Goal: Transaction & Acquisition: Purchase product/service

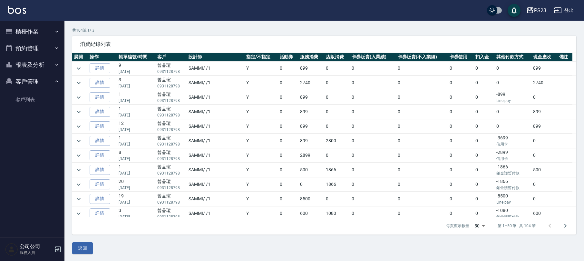
scroll to position [344, 0]
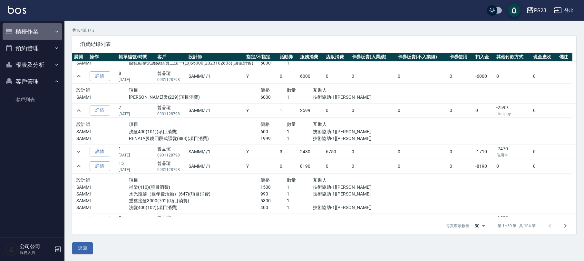
click at [34, 30] on button "櫃檯作業" at bounding box center [32, 31] width 59 height 17
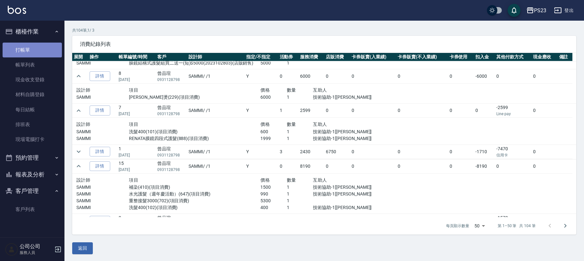
click at [27, 46] on link "打帳單" at bounding box center [32, 50] width 59 height 15
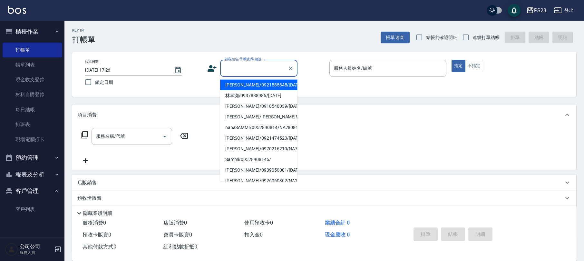
click at [256, 71] on input "顧客姓名/手機號碼/編號" at bounding box center [254, 68] width 62 height 11
click at [470, 40] on input "連續打單結帳" at bounding box center [466, 38] width 14 height 14
checkbox input "true"
click at [257, 69] on input "顧客姓名/手機號碼/編號" at bounding box center [254, 68] width 62 height 11
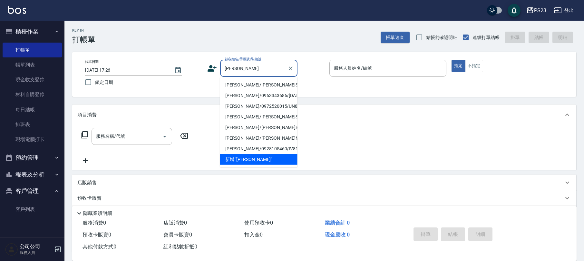
click at [238, 90] on li "[PERSON_NAME]/[PERSON_NAME]SA780122/[DATE]" at bounding box center [258, 85] width 77 height 11
type input "[PERSON_NAME]/[PERSON_NAME]SA780122/[DATE]"
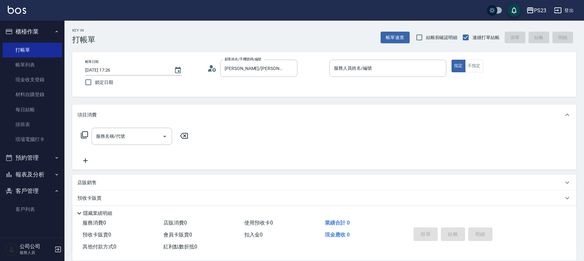
click at [209, 72] on icon at bounding box center [212, 68] width 10 height 10
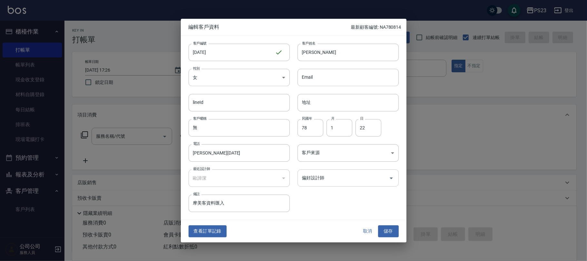
click at [325, 180] on input "偏好設計師" at bounding box center [343, 177] width 86 height 11
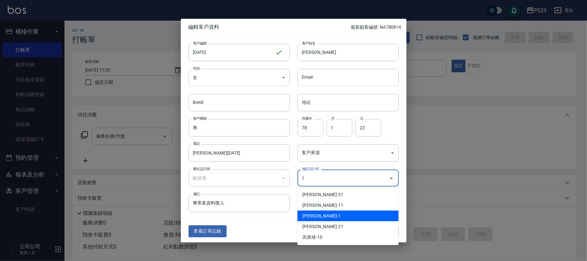
click at [314, 213] on li "[PERSON_NAME]-1" at bounding box center [347, 215] width 101 height 11
type input "歐諦潔"
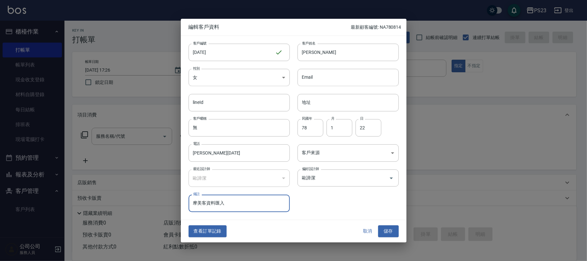
click at [386, 235] on button "儲存" at bounding box center [388, 231] width 21 height 12
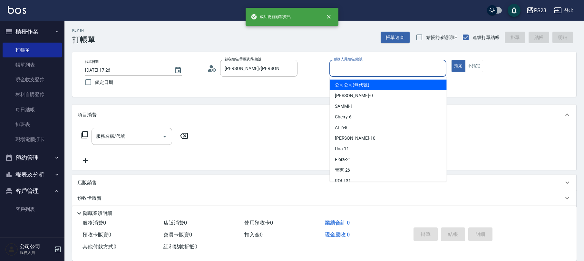
click at [400, 65] on input "服務人員姓名/編號" at bounding box center [387, 68] width 111 height 11
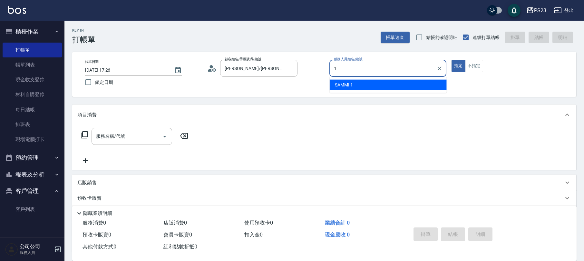
click at [375, 83] on div "SAMMI -1" at bounding box center [388, 85] width 117 height 11
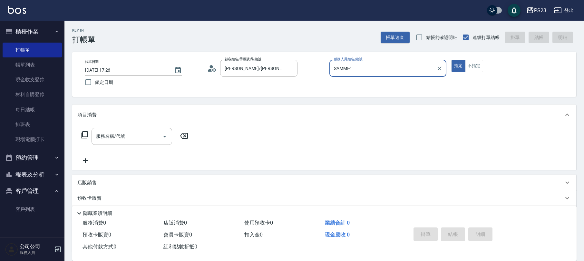
type input "SAMMI-1"
click at [83, 135] on icon at bounding box center [85, 135] width 8 height 8
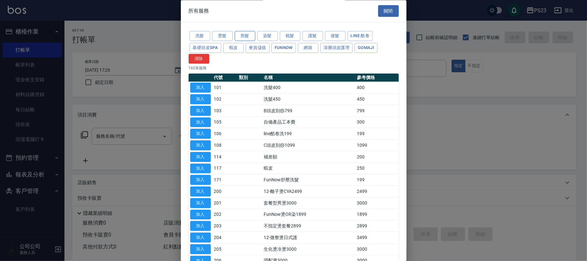
click at [241, 31] on button "剪髮" at bounding box center [245, 36] width 21 height 10
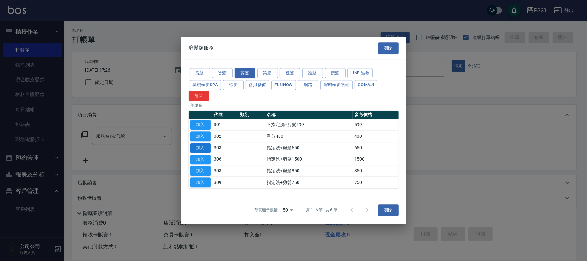
click at [197, 149] on button "加入" at bounding box center [200, 148] width 21 height 10
type input "指定洗+剪髮650(303)"
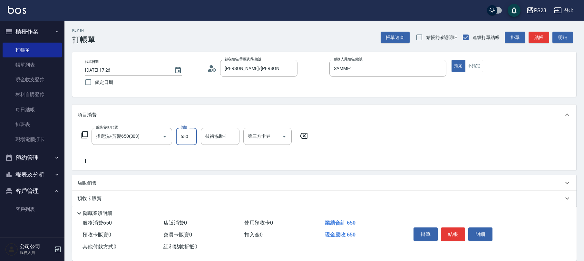
click at [180, 141] on input "650" at bounding box center [186, 136] width 21 height 17
type input "600"
type input "SAMMI-1"
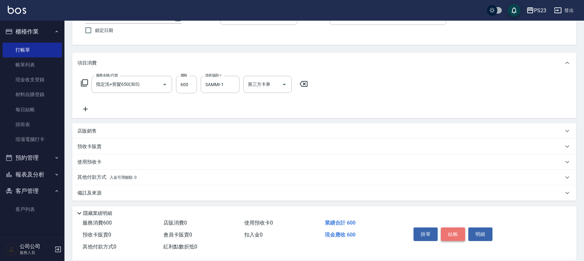
click at [451, 229] on button "結帳" at bounding box center [453, 234] width 24 height 14
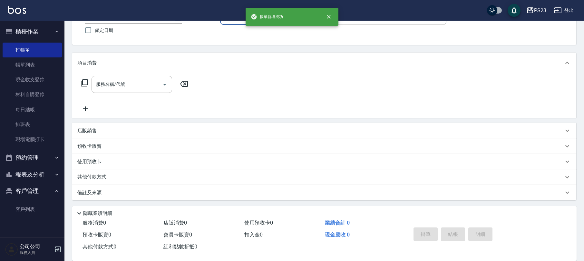
scroll to position [0, 0]
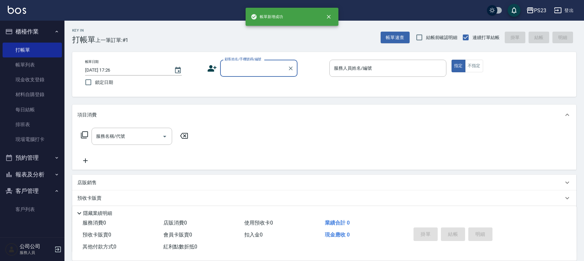
click at [230, 70] on input "顧客姓名/手機號碼/編號" at bounding box center [254, 68] width 62 height 11
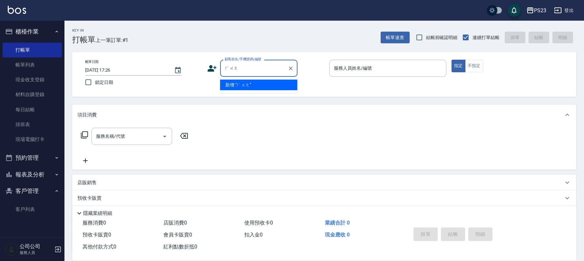
type input "黃"
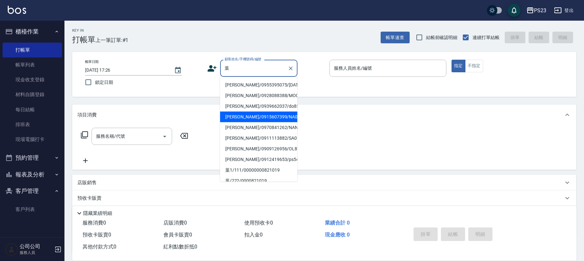
click at [241, 119] on li "[PERSON_NAME]/0915607399/NA0821019" at bounding box center [258, 117] width 77 height 11
type input "[PERSON_NAME]/0915607399/NA0821019"
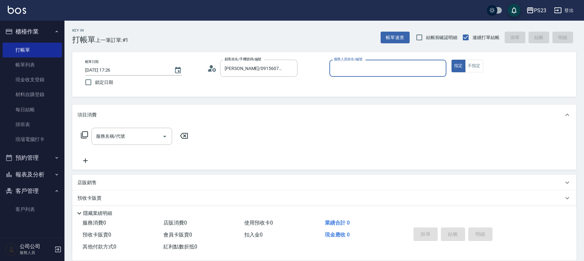
type input "Nanako-59"
click at [83, 134] on icon at bounding box center [85, 135] width 8 height 8
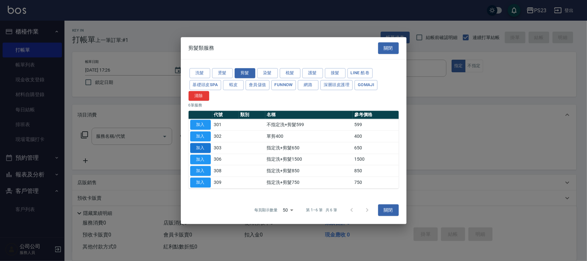
click at [200, 146] on button "加入" at bounding box center [200, 148] width 21 height 10
type input "指定洗+剪髮650(303)"
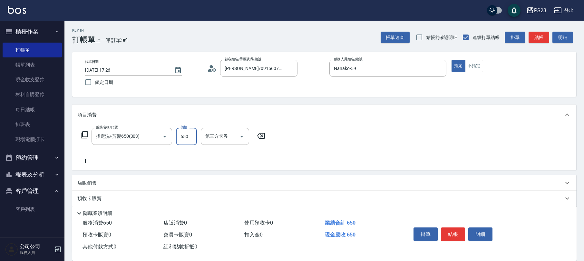
click at [195, 140] on input "650" at bounding box center [186, 136] width 21 height 17
type input "765"
type input "Nanako-59"
click at [103, 185] on div "店販銷售" at bounding box center [320, 183] width 486 height 7
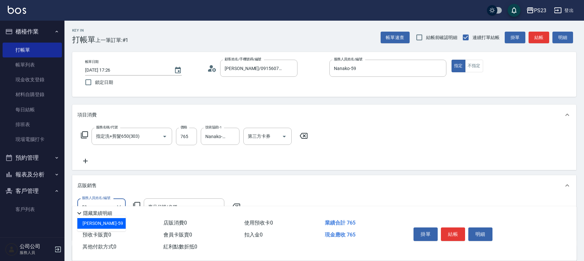
type input "Nanako-59"
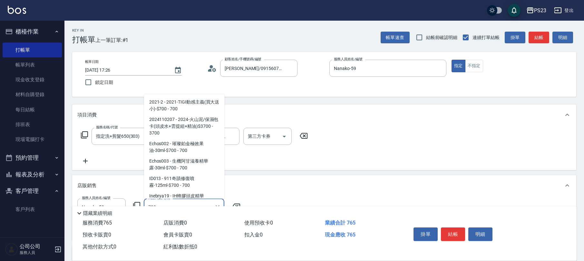
scroll to position [43, 0]
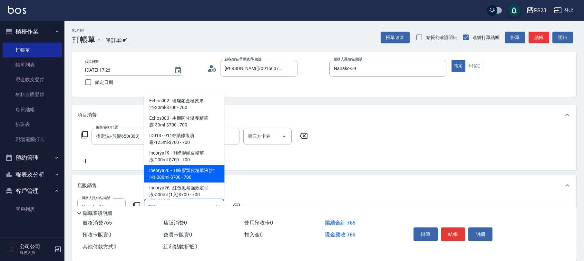
click at [201, 175] on span "Inebrya20 - IH蜂膠頭皮精華液(控油)-200ml-$700 - 700" at bounding box center [184, 173] width 81 height 17
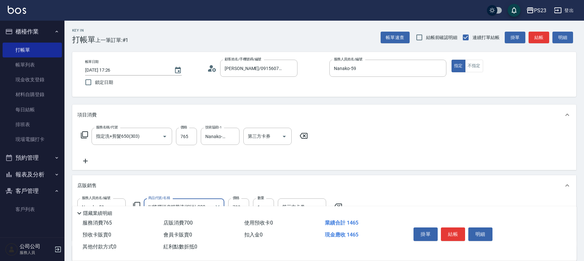
scroll to position [107, 0]
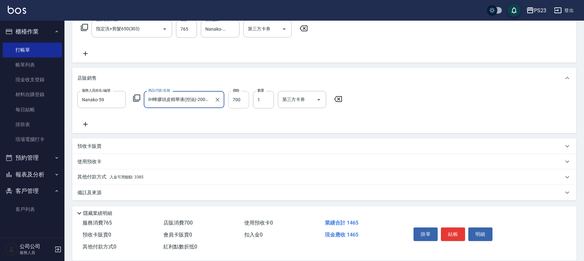
type input "IH蜂膠頭皮精華液(控油)-200ml-$700"
click at [236, 98] on input "700" at bounding box center [238, 99] width 21 height 17
type input "630"
click at [148, 173] on div "其他付款方式 入金可用餘額: 3385" at bounding box center [320, 176] width 486 height 7
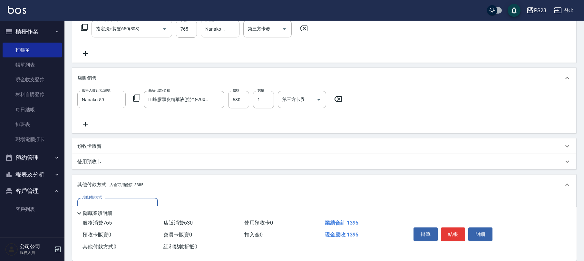
scroll to position [183, 0]
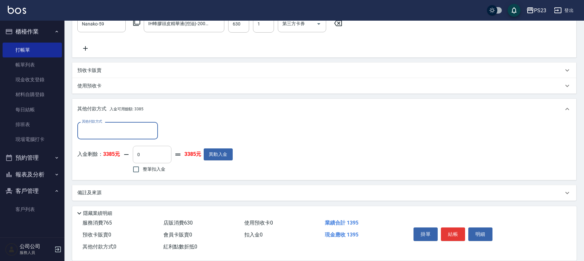
click at [142, 153] on input "0" at bounding box center [152, 154] width 39 height 17
type input "0"
click at [136, 171] on input "整筆扣入金" at bounding box center [136, 169] width 14 height 14
checkbox input "true"
type input "1395"
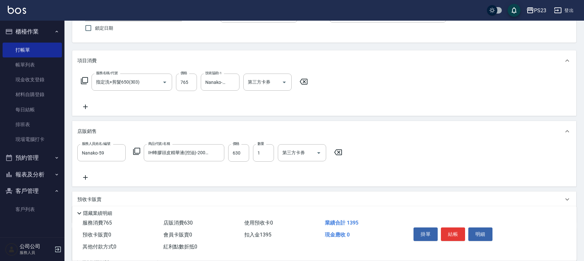
scroll to position [11, 0]
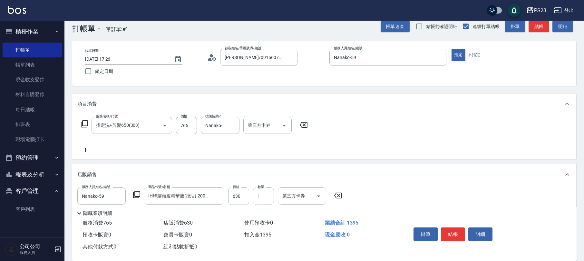
click at [452, 229] on button "結帳" at bounding box center [453, 234] width 24 height 14
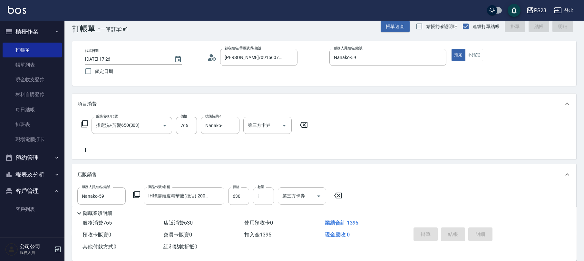
type input "[DATE] 17:29"
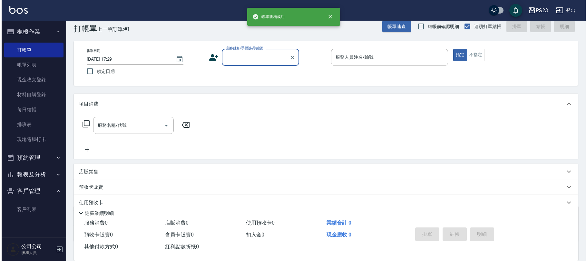
scroll to position [0, 0]
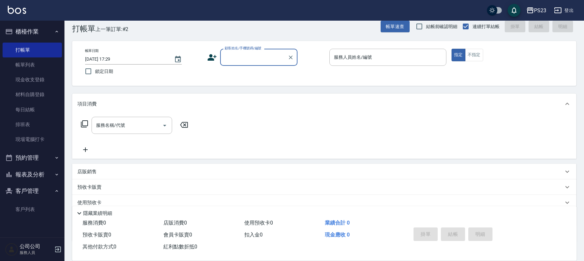
click at [242, 53] on input "顧客姓名/手機號碼/編號" at bounding box center [254, 57] width 62 height 11
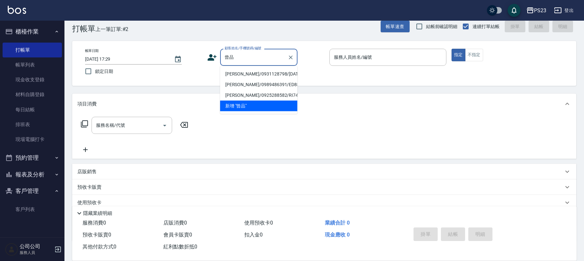
click at [249, 72] on li "[PERSON_NAME]/0931128798/[DATE]" at bounding box center [258, 74] width 77 height 11
type input "[PERSON_NAME]/0931128798/[DATE]"
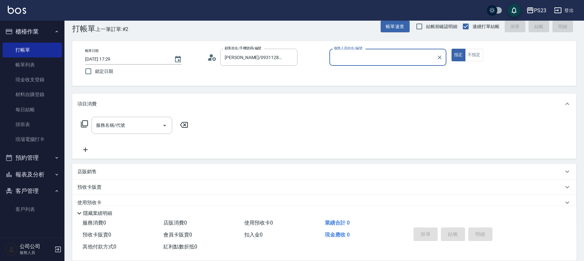
type input "SAMMI-1"
click at [83, 126] on icon at bounding box center [85, 124] width 8 height 8
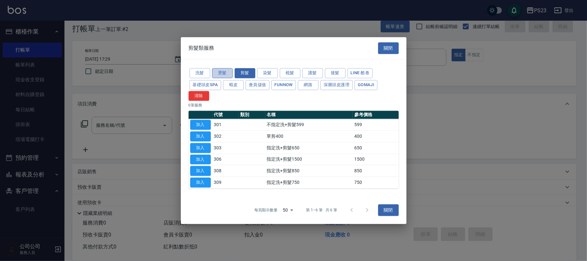
click at [224, 69] on button "燙髮" at bounding box center [222, 73] width 21 height 10
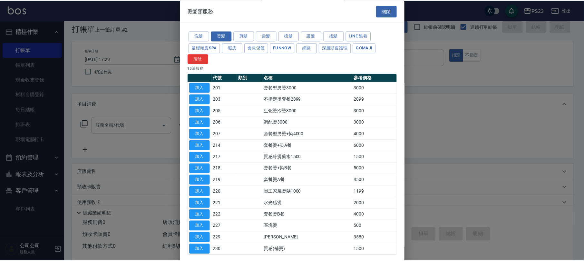
scroll to position [32, 0]
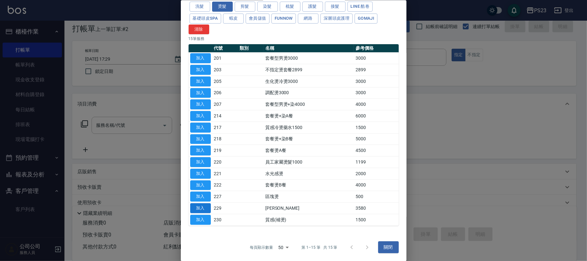
click at [203, 206] on button "加入" at bounding box center [200, 208] width 21 height 10
type input "[PERSON_NAME]燙(229)"
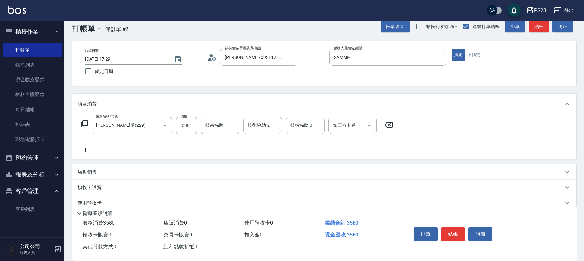
click at [391, 122] on icon at bounding box center [389, 125] width 8 height 6
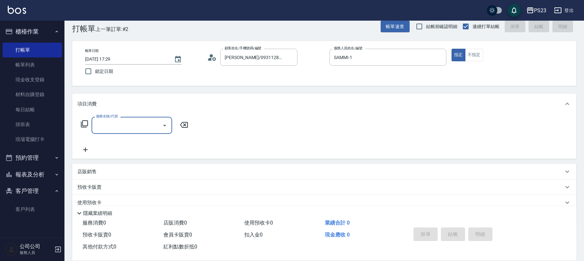
click at [87, 123] on icon at bounding box center [85, 124] width 8 height 8
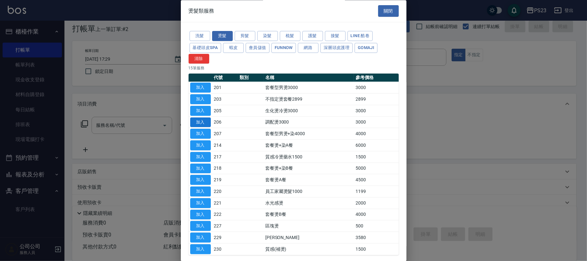
click at [197, 122] on button "加入" at bounding box center [200, 122] width 21 height 10
type input "調配燙3000(206)"
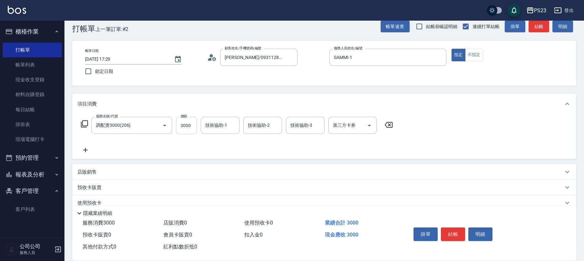
click at [187, 124] on input "3000" at bounding box center [186, 125] width 21 height 17
click at [185, 120] on input "4800" at bounding box center [186, 125] width 21 height 17
type input "4900"
type input "SAMMI-1"
click at [85, 122] on icon at bounding box center [85, 124] width 8 height 8
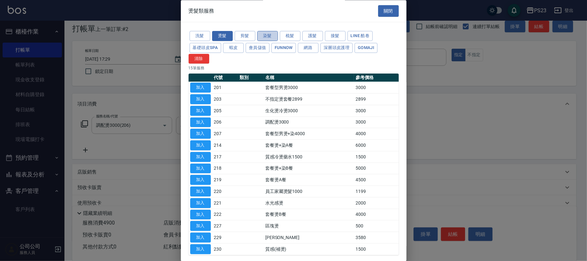
click at [271, 34] on button "染髮" at bounding box center [267, 36] width 21 height 10
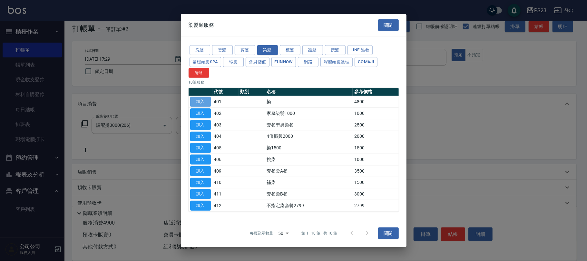
click at [202, 101] on button "加入" at bounding box center [200, 102] width 21 height 10
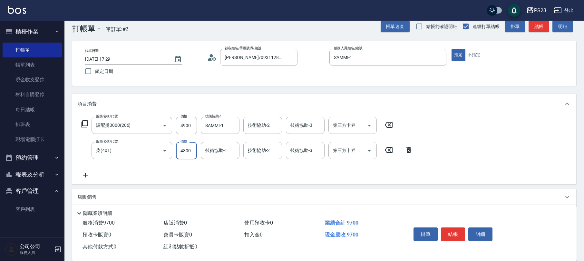
click at [188, 154] on input "4800" at bounding box center [186, 150] width 21 height 17
type input "3800"
type input "SAMMI-1"
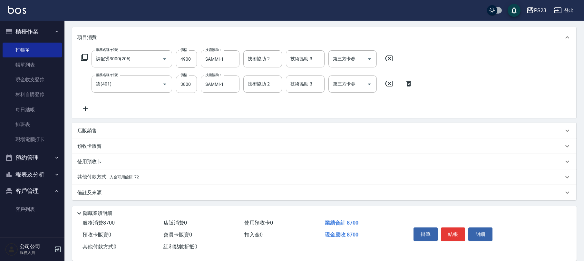
click at [170, 173] on div "其他付款方式 入金可用餘額: 72" at bounding box center [324, 176] width 504 height 15
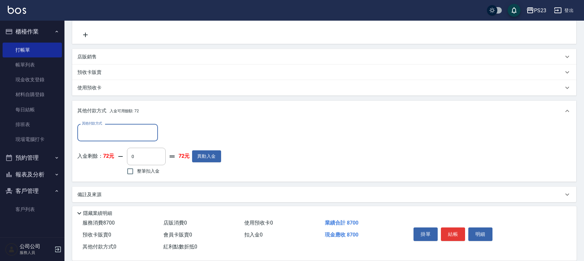
scroll to position [0, 0]
click at [141, 125] on div "其他付款方式" at bounding box center [117, 130] width 81 height 17
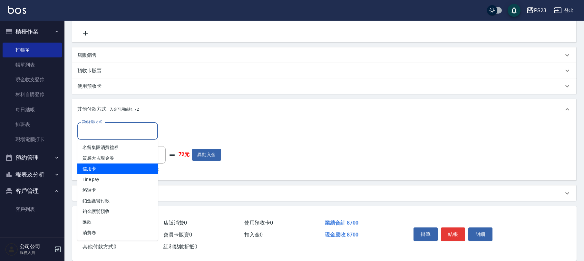
click at [115, 168] on span "信用卡" at bounding box center [117, 168] width 81 height 11
type input "信用卡"
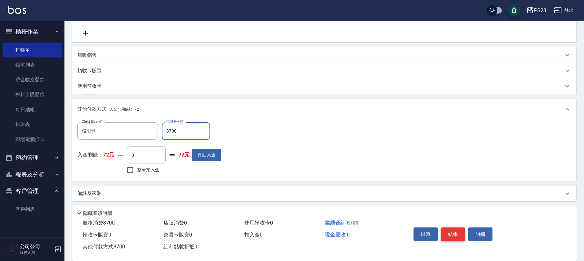
type input "8700"
click at [453, 234] on button "結帳" at bounding box center [453, 234] width 24 height 14
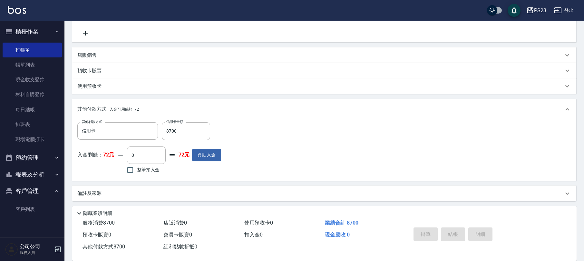
type input "[DATE] 17:31"
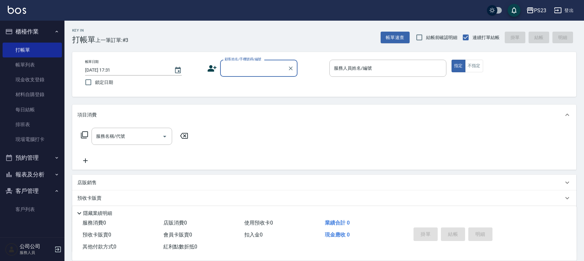
click at [241, 63] on input "顧客姓名/手機號碼/編號" at bounding box center [254, 68] width 62 height 11
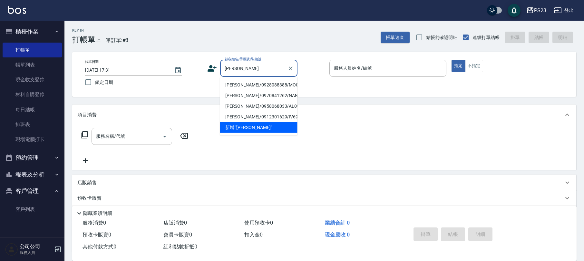
click at [245, 83] on li "[PERSON_NAME]/0928088388/MO0809" at bounding box center [258, 85] width 77 height 11
type input "[PERSON_NAME]/0928088388/MO0809"
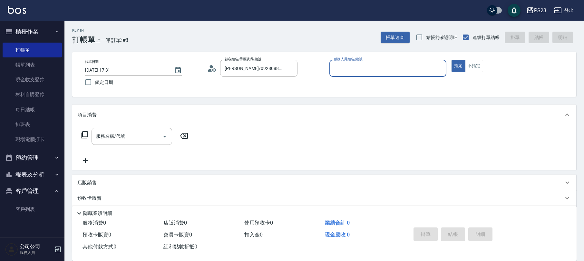
type input "[PERSON_NAME]-0"
click at [83, 136] on icon at bounding box center [85, 135] width 8 height 8
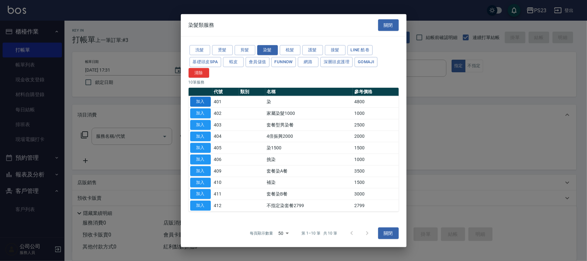
click at [200, 102] on button "加入" at bounding box center [200, 102] width 21 height 10
type input "染(401)"
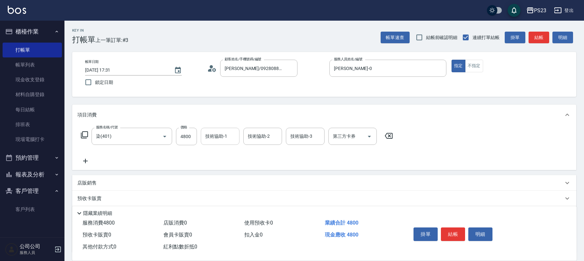
click at [207, 140] on input "技術協助-1" at bounding box center [220, 136] width 33 height 11
type input "[PERSON_NAME]-0"
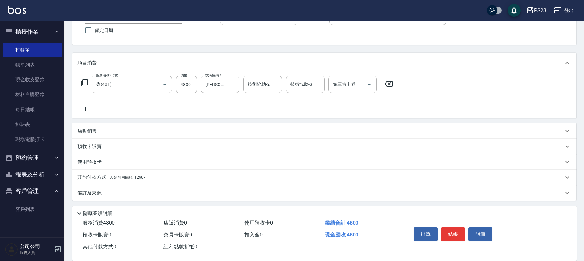
click at [153, 177] on div "其他付款方式 入金可用餘額: 12967" at bounding box center [320, 177] width 486 height 7
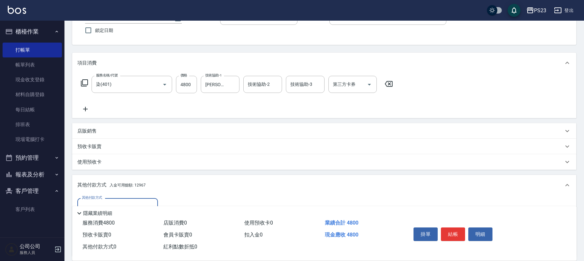
scroll to position [128, 0]
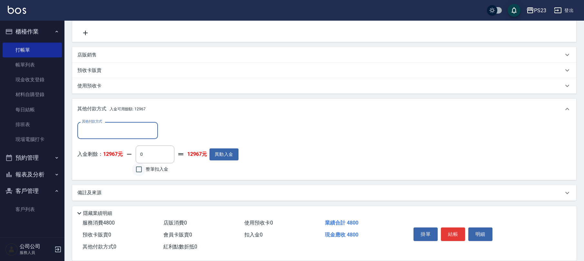
click at [144, 170] on input "整筆扣入金" at bounding box center [139, 169] width 14 height 14
checkbox input "true"
type input "4800"
click at [449, 231] on button "結帳" at bounding box center [453, 234] width 24 height 14
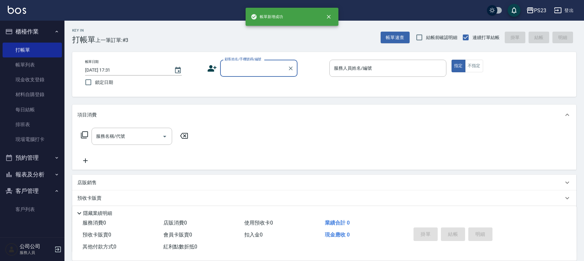
scroll to position [0, 0]
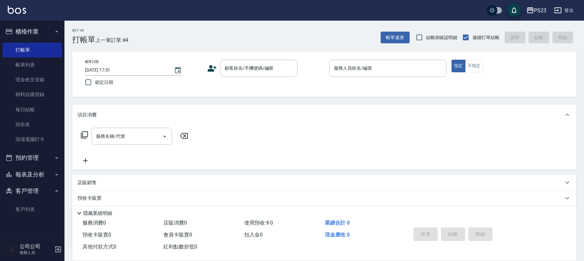
click at [207, 67] on icon at bounding box center [212, 68] width 10 height 10
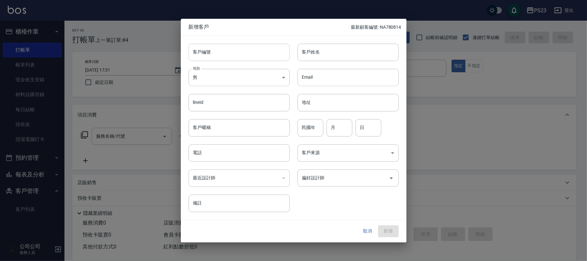
click at [226, 51] on input "客戶編號" at bounding box center [239, 52] width 101 height 17
type input "do850501"
click at [226, 82] on body "PS23 登出 櫃檯作業 打帳單 帳單列表 現金收支登錄 材料自購登錄 每日結帳 排班表 現場電腦打卡 預約管理 預約管理 單日預約紀錄 單週預約紀錄 報表及…" at bounding box center [293, 156] width 587 height 313
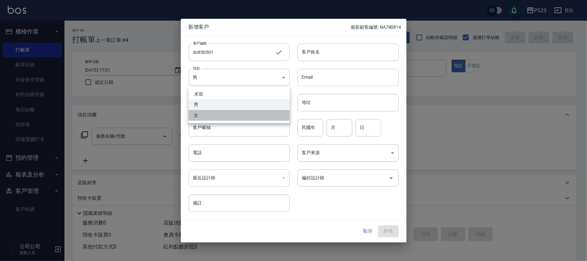
click at [205, 116] on li "女" at bounding box center [239, 115] width 101 height 11
type input "[DEMOGRAPHIC_DATA]"
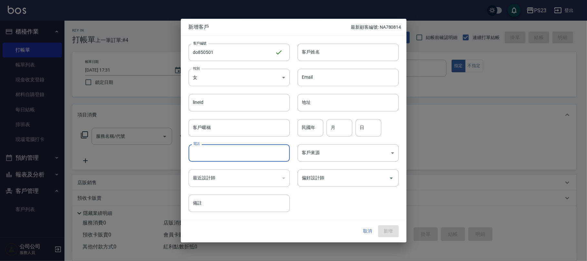
click at [213, 159] on input "電話" at bounding box center [239, 152] width 101 height 17
type input "0972833811"
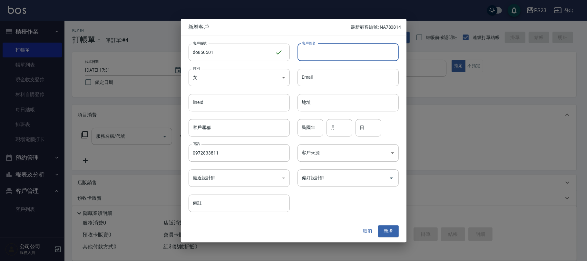
drag, startPoint x: 307, startPoint y: 50, endPoint x: 310, endPoint y: 45, distance: 5.9
click at [310, 45] on div "客戶姓名 客戶姓名" at bounding box center [347, 52] width 101 height 17
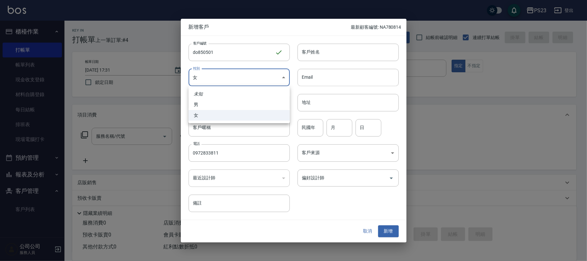
click at [305, 48] on div at bounding box center [293, 130] width 587 height 261
click at [305, 48] on input "客戶姓名" at bounding box center [347, 52] width 101 height 17
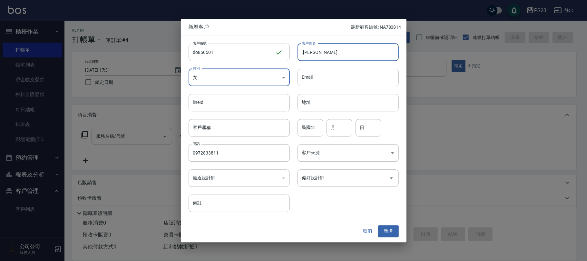
type input ".[PERSON_NAME]"
click at [310, 130] on input "民國年" at bounding box center [310, 127] width 26 height 17
type input "085"
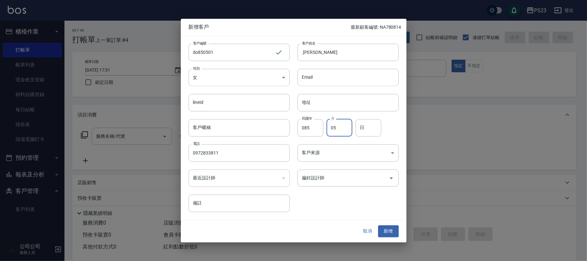
type input "05"
type input "01"
click at [332, 177] on input "偏好設計師" at bounding box center [343, 177] width 86 height 11
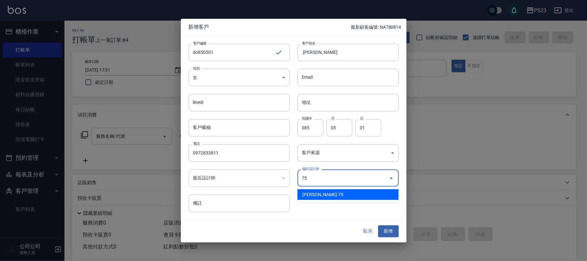
type input "黃子芸"
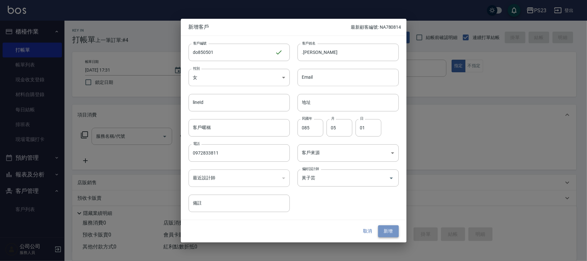
click at [391, 235] on button "新增" at bounding box center [388, 231] width 21 height 12
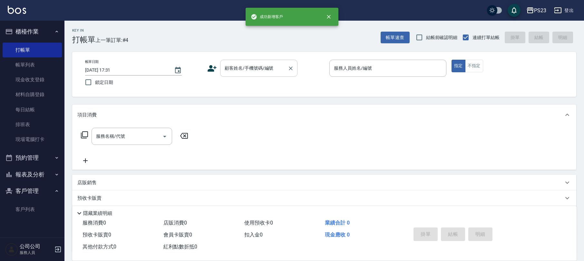
click at [254, 69] on input "顧客姓名/手機號碼/編號" at bounding box center [254, 68] width 62 height 11
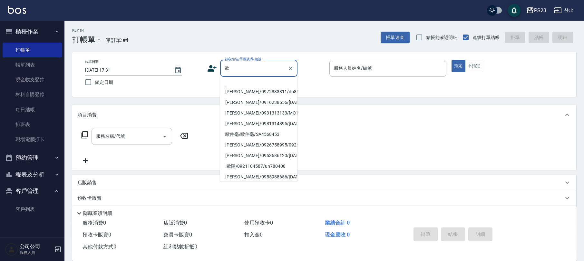
click at [245, 86] on li ".[PERSON_NAME]/0972833811/do850501" at bounding box center [258, 88] width 77 height 17
type input ".[PERSON_NAME]/0972833811/do850501"
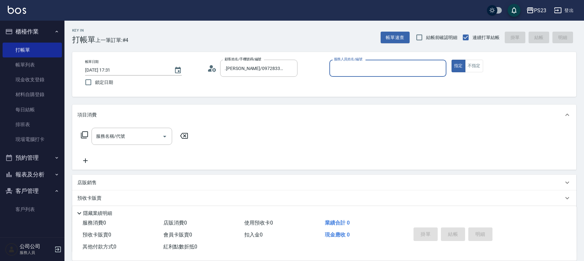
type input "Donna-75"
click at [85, 133] on icon at bounding box center [85, 135] width 8 height 8
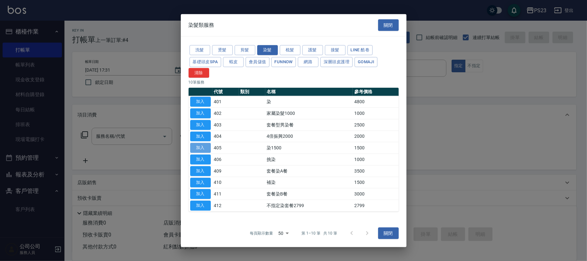
click at [199, 143] on button "加入" at bounding box center [200, 148] width 21 height 10
type input "染1500(405)"
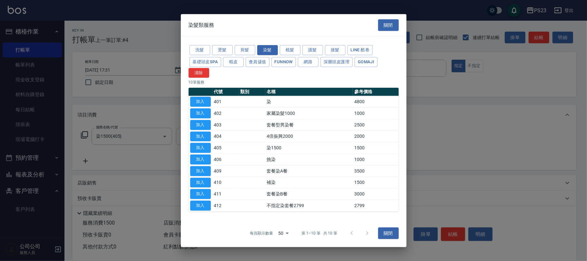
click at [184, 136] on div "洗髮 燙髮 剪髮 染髮 梳髮 護髮 接髮 LINE 酷卷 基礎頭皮SPA 蝦皮 會員儲值 FUNNOW 網路 深層頭皮護理 Gomaji 清除 10 筆服務 …" at bounding box center [294, 127] width 226 height 183
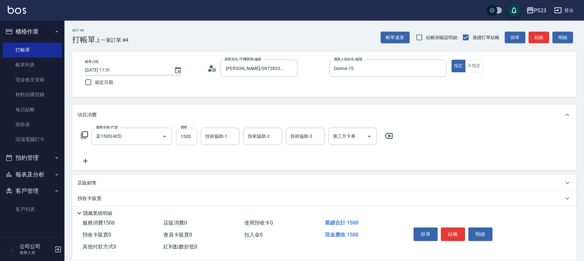
click at [183, 135] on input "1500" at bounding box center [186, 136] width 21 height 17
type input "2500"
type input "Donna-75"
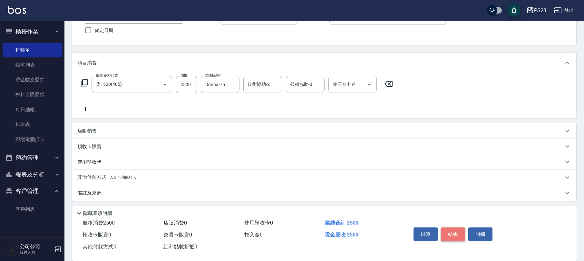
click at [457, 232] on button "結帳" at bounding box center [453, 234] width 24 height 14
type input "[DATE] 17:34"
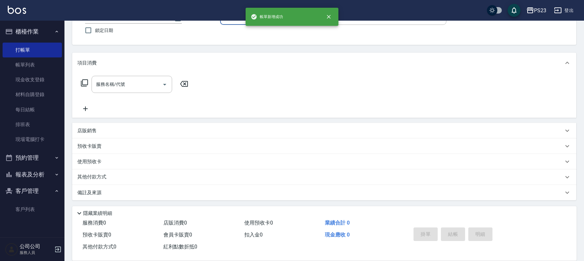
scroll to position [0, 0]
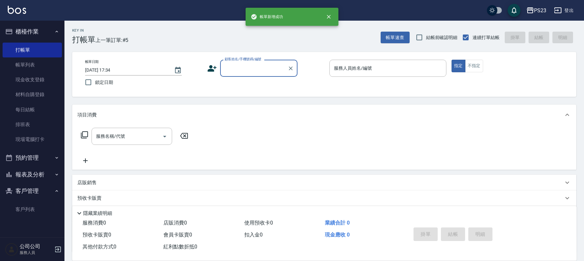
click at [250, 69] on input "顧客姓名/手機號碼/編號" at bounding box center [254, 68] width 62 height 11
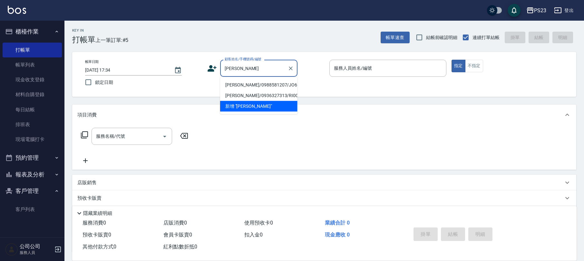
click at [255, 82] on li "[PERSON_NAME]/0988581207/JO650416" at bounding box center [258, 85] width 77 height 11
type input "[PERSON_NAME]/0988581207/JO650416"
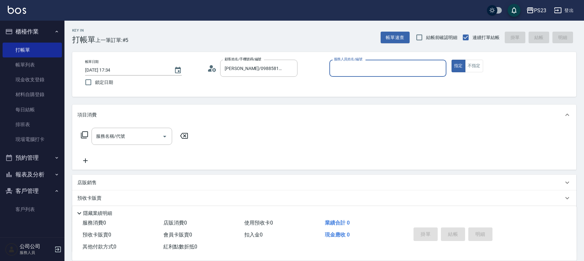
type input "[PERSON_NAME]-89"
click at [87, 135] on icon at bounding box center [85, 135] width 8 height 8
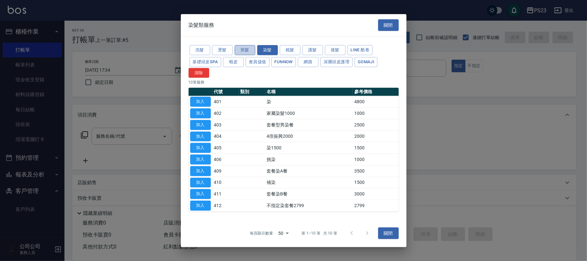
click at [240, 51] on button "剪髮" at bounding box center [245, 50] width 21 height 10
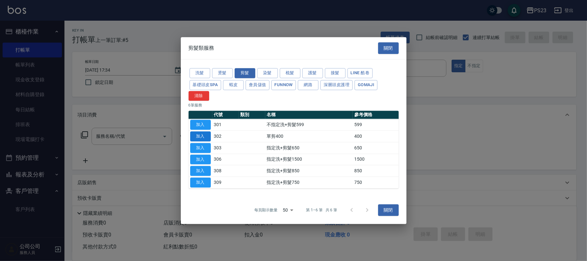
click at [204, 137] on button "加入" at bounding box center [200, 136] width 21 height 10
type input "單剪400(302)"
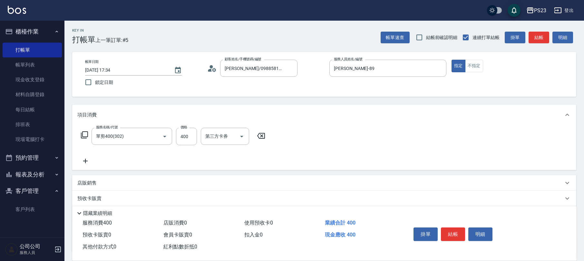
click at [86, 133] on icon at bounding box center [85, 135] width 8 height 8
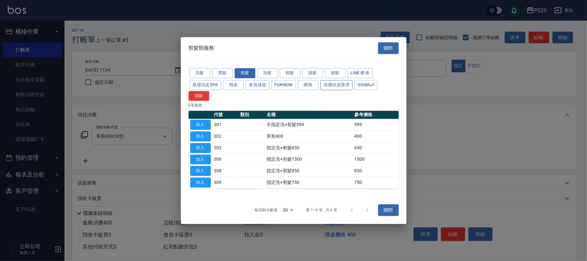
click at [332, 86] on button "深層頭皮護理" at bounding box center [336, 85] width 32 height 10
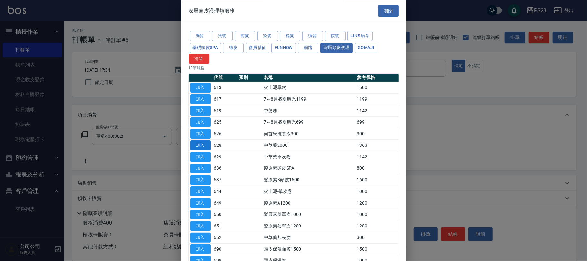
click at [200, 148] on button "加入" at bounding box center [200, 146] width 21 height 10
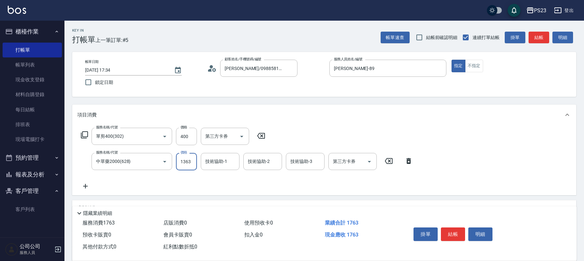
click at [193, 162] on input "1363" at bounding box center [186, 161] width 21 height 17
type input "2080"
type input "[PERSON_NAME]-89"
click at [184, 134] on input "400" at bounding box center [186, 136] width 21 height 17
click at [184, 133] on input "400" at bounding box center [186, 136] width 21 height 17
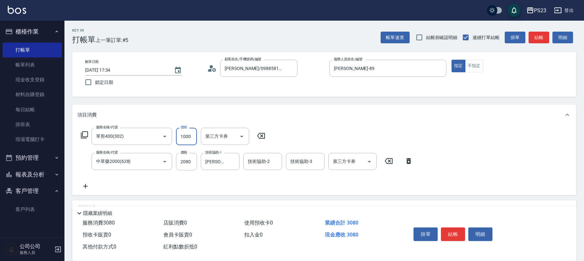
type input "1000"
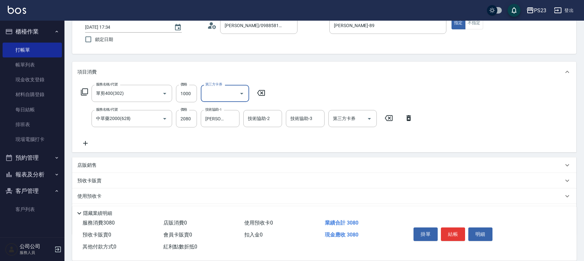
scroll to position [77, 0]
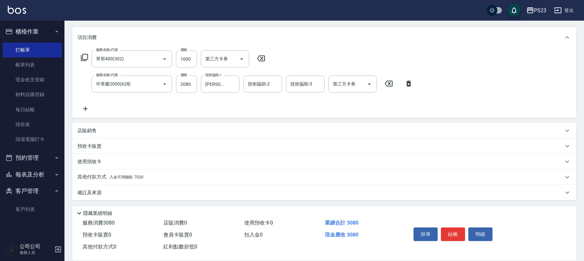
click at [155, 177] on div "其他付款方式 入金可用餘額: 7020" at bounding box center [320, 176] width 486 height 7
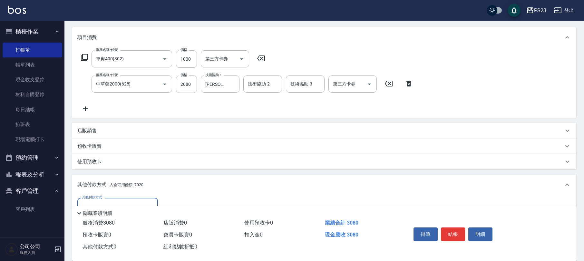
scroll to position [0, 0]
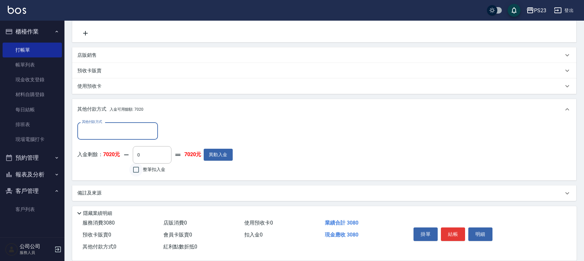
click at [138, 171] on input "整筆扣入金" at bounding box center [136, 170] width 14 height 14
checkbox input "true"
type input "3080"
click at [445, 232] on button "結帳" at bounding box center [453, 234] width 24 height 14
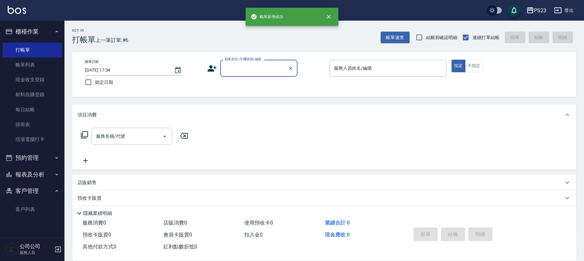
click at [261, 69] on input "顧客姓名/手機號碼/編號" at bounding box center [254, 68] width 62 height 11
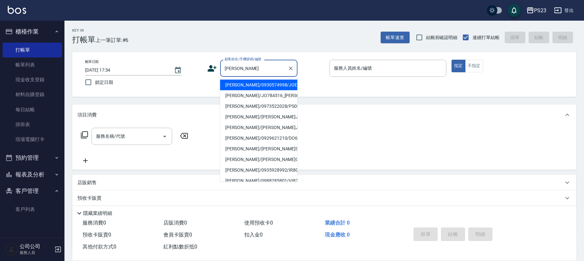
click at [253, 85] on li "[PERSON_NAME]/0930574998/JOE0101" at bounding box center [258, 85] width 77 height 11
type input "[PERSON_NAME]/0930574998/JOE0101"
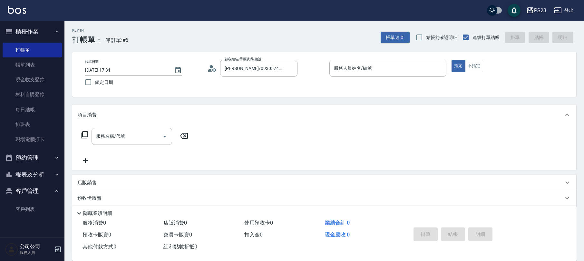
click at [213, 64] on icon at bounding box center [212, 68] width 10 height 10
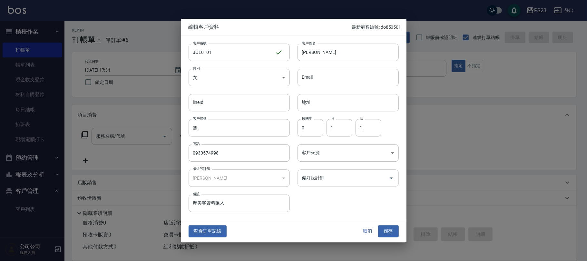
click at [331, 176] on input "偏好設計師" at bounding box center [343, 177] width 86 height 11
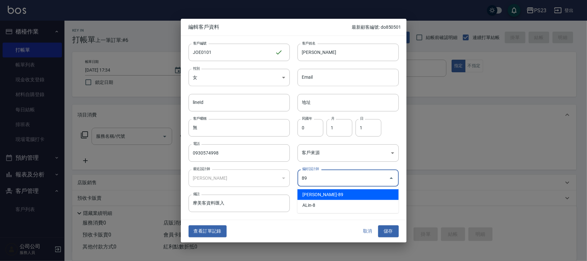
type input "[PERSON_NAME]"
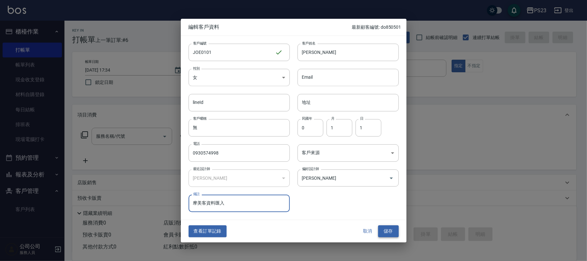
click at [388, 236] on button "儲存" at bounding box center [388, 231] width 21 height 12
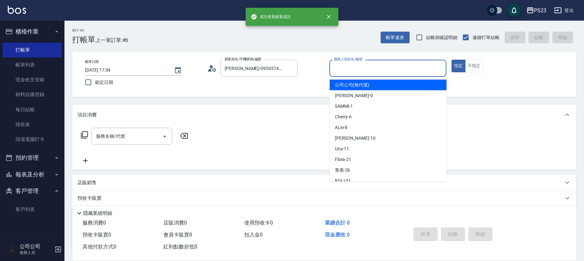
click at [365, 70] on input "服務人員姓名/編號" at bounding box center [387, 68] width 111 height 11
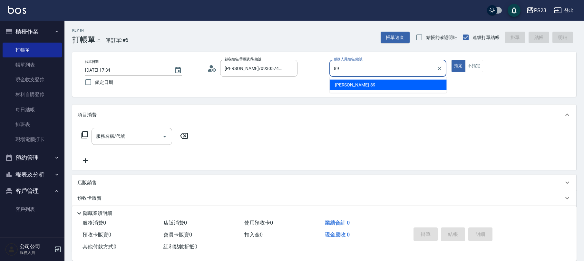
type input "[PERSON_NAME]-89"
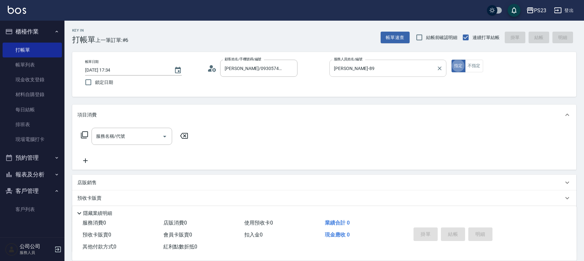
type button "true"
click at [84, 133] on icon at bounding box center [85, 135] width 8 height 8
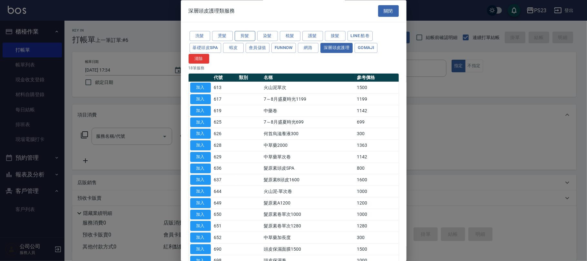
drag, startPoint x: 245, startPoint y: 34, endPoint x: 240, endPoint y: 35, distance: 4.8
click at [245, 34] on button "剪髮" at bounding box center [245, 36] width 21 height 10
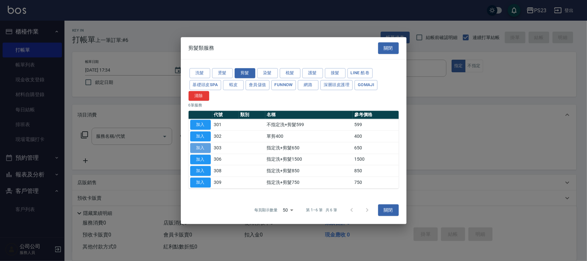
click at [200, 147] on button "加入" at bounding box center [200, 148] width 21 height 10
type input "指定洗+剪髮650(303)"
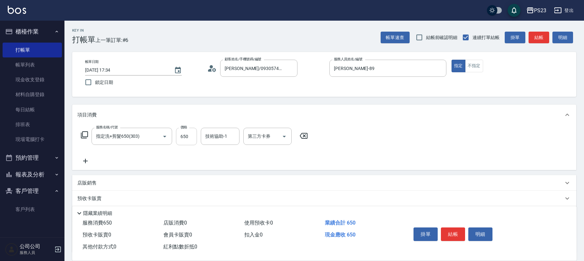
click at [192, 140] on input "650" at bounding box center [186, 136] width 21 height 17
type input "1200"
type input "[PERSON_NAME]-89"
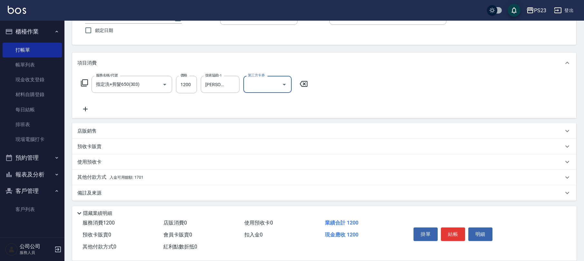
click at [149, 178] on div "其他付款方式 入金可用餘額: 1701" at bounding box center [320, 177] width 486 height 7
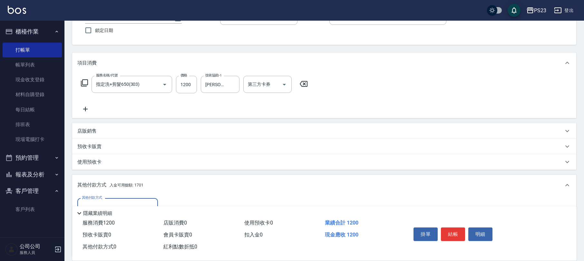
scroll to position [128, 0]
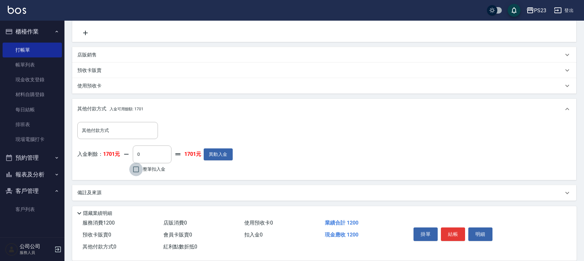
click at [139, 170] on input "整筆扣入金" at bounding box center [136, 169] width 14 height 14
checkbox input "true"
type input "1200"
click at [455, 229] on button "結帳" at bounding box center [453, 234] width 24 height 14
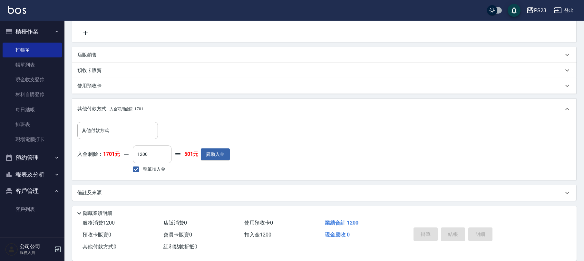
type input "[DATE] 17:35"
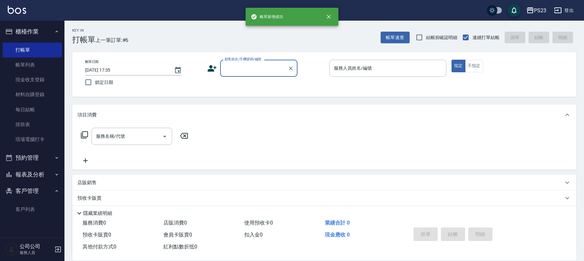
scroll to position [0, 0]
click at [239, 70] on input "顧客姓名/手機號碼/編號" at bounding box center [254, 68] width 62 height 11
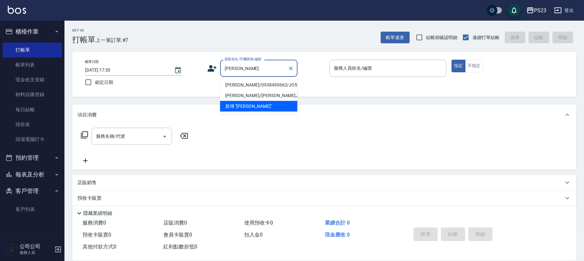
click at [245, 85] on li "[PERSON_NAME]/0938490662/JO571105" at bounding box center [258, 85] width 77 height 11
type input "[PERSON_NAME]/0938490662/JO571105"
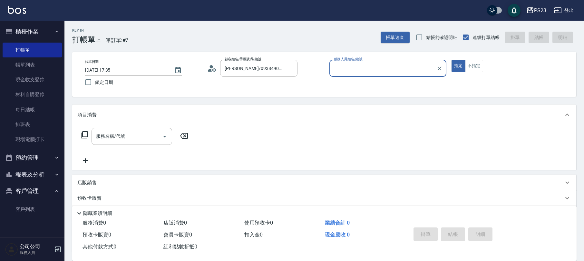
type input "[PERSON_NAME]-89"
click at [88, 132] on icon at bounding box center [85, 135] width 8 height 8
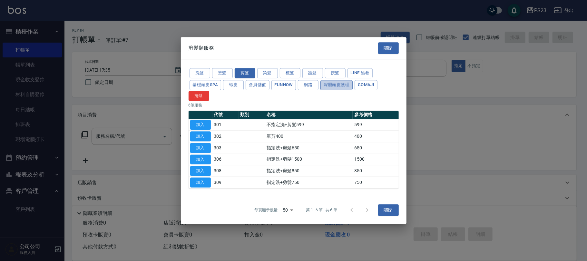
click at [329, 88] on button "深層頭皮護理" at bounding box center [336, 85] width 32 height 10
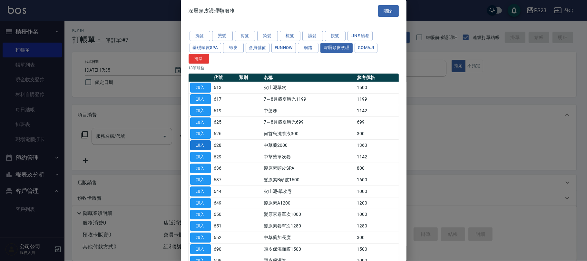
click at [201, 147] on button "加入" at bounding box center [200, 146] width 21 height 10
type input "中草藥2000(628)"
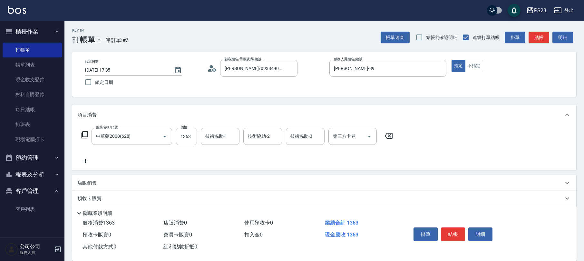
click at [188, 138] on input "1363" at bounding box center [186, 136] width 21 height 17
type input "1500"
type input "[PERSON_NAME]-89"
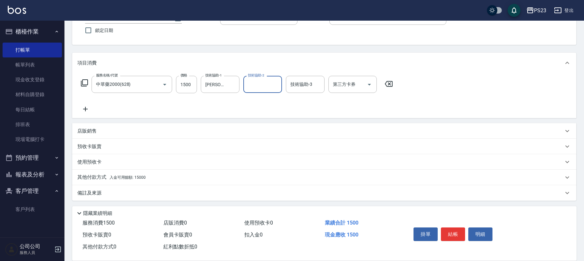
click at [154, 176] on div "其他付款方式 入金可用餘額: 15000" at bounding box center [320, 177] width 486 height 7
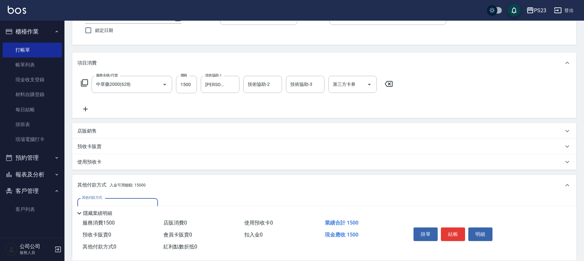
scroll to position [128, 0]
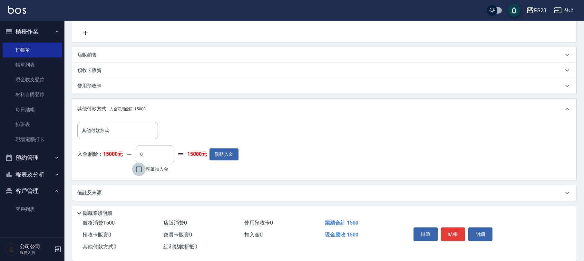
click at [141, 172] on input "整筆扣入金" at bounding box center [139, 169] width 14 height 14
checkbox input "true"
type input "1500"
click at [449, 233] on button "結帳" at bounding box center [453, 234] width 24 height 14
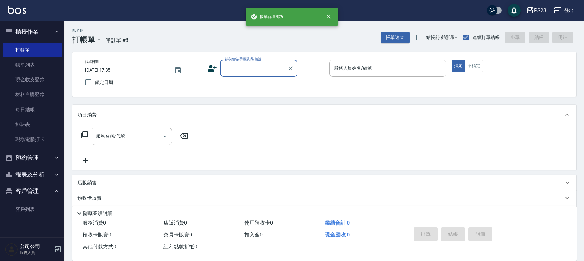
scroll to position [0, 0]
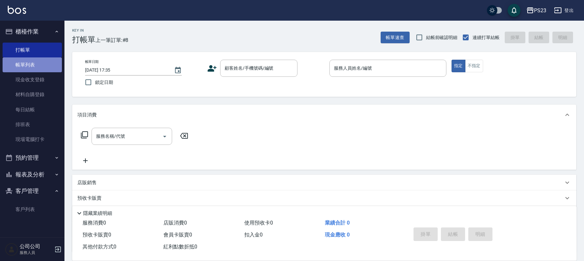
click at [35, 68] on link "帳單列表" at bounding box center [32, 64] width 59 height 15
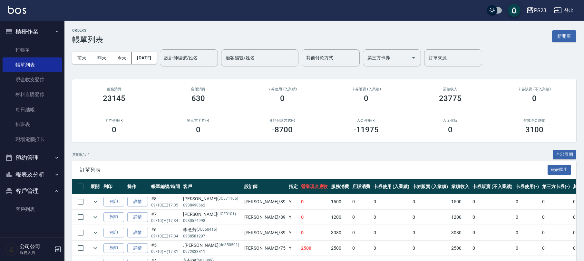
scroll to position [91, 0]
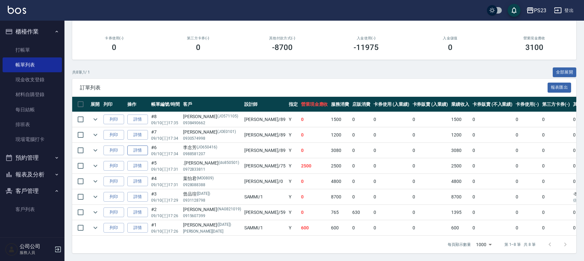
click at [146, 145] on link "詳情" at bounding box center [137, 150] width 21 height 10
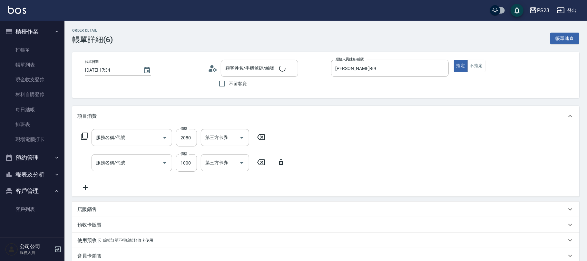
type input "[DATE] 17:34"
type input "[PERSON_NAME]-89"
type input "[PERSON_NAME]/0988581207/JO650416"
type input "中草藥2000(628)"
type input "單剪400(302)"
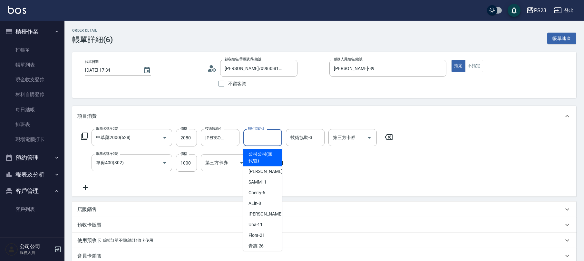
click at [262, 138] on input "技術協助-2" at bounding box center [262, 137] width 33 height 11
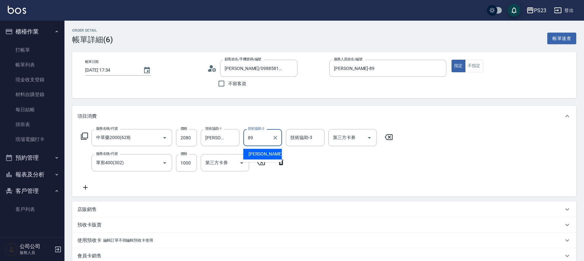
type input "[PERSON_NAME]-89"
type input "Nanako-59"
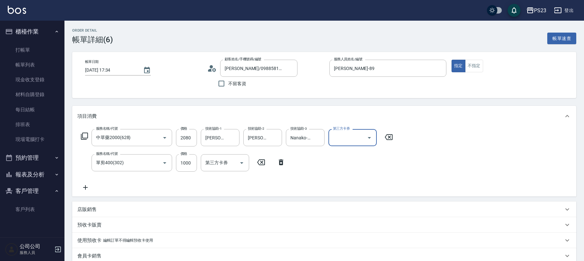
scroll to position [86, 0]
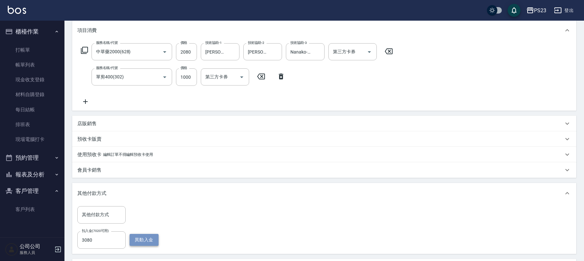
click at [141, 241] on button "異動入金" at bounding box center [144, 240] width 29 height 12
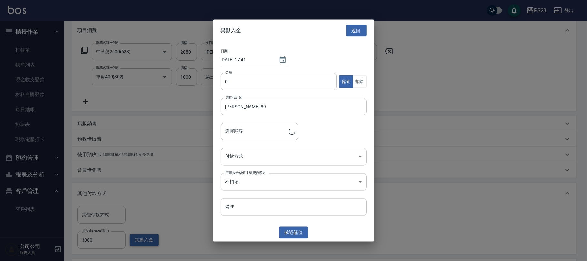
type input "[PERSON_NAME]/0988581207/JO650416"
click at [357, 30] on button "返回" at bounding box center [356, 30] width 21 height 12
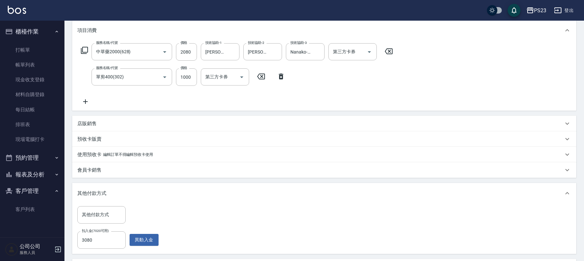
scroll to position [167, 0]
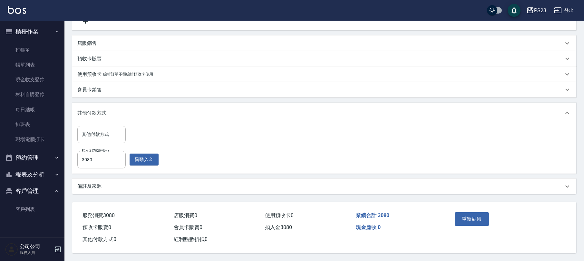
click at [476, 215] on button "重新結帳" at bounding box center [472, 219] width 34 height 14
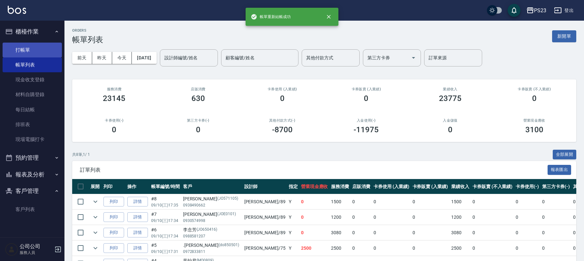
click at [26, 48] on link "打帳單" at bounding box center [32, 50] width 59 height 15
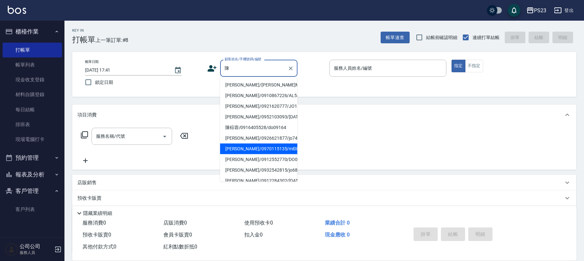
click at [267, 154] on li "[PERSON_NAME]/0970115135/ml0860311" at bounding box center [258, 148] width 77 height 11
type input "[PERSON_NAME]/0970115135/ml0860311"
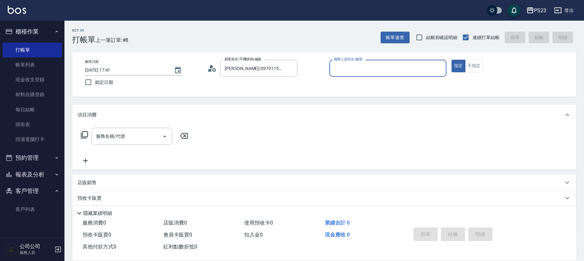
type input "Donna-75"
click at [83, 133] on icon at bounding box center [85, 135] width 8 height 8
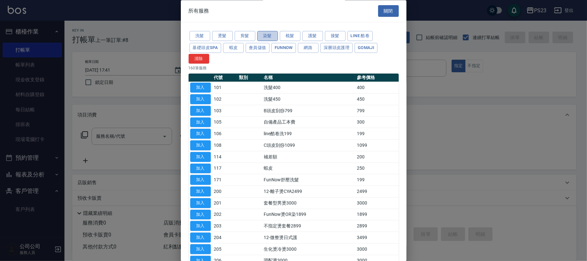
click at [262, 34] on button "染髮" at bounding box center [267, 36] width 21 height 10
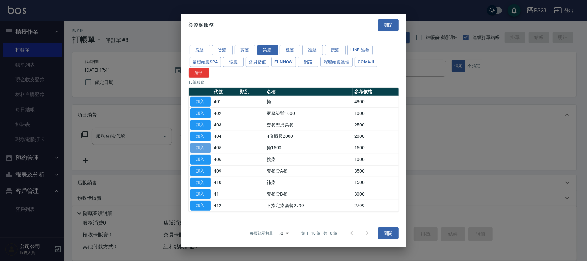
click at [195, 148] on button "加入" at bounding box center [200, 148] width 21 height 10
type input "染1500(405)"
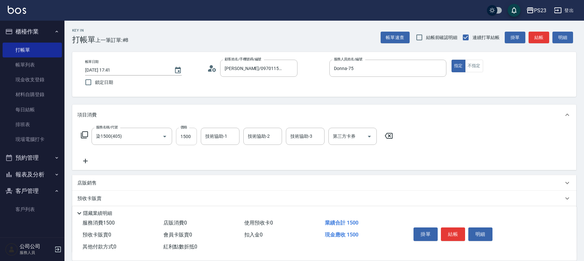
click at [185, 135] on input "1500" at bounding box center [186, 136] width 21 height 17
type input "3000"
type input "Donna-75"
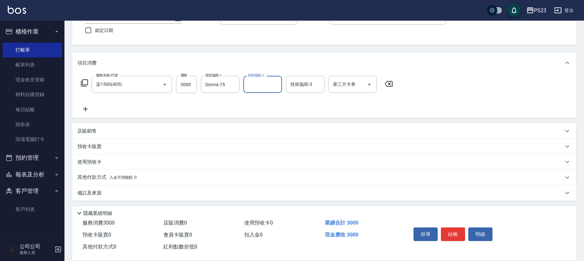
click at [159, 174] on div "其他付款方式 入金可用餘額: 0" at bounding box center [320, 177] width 486 height 7
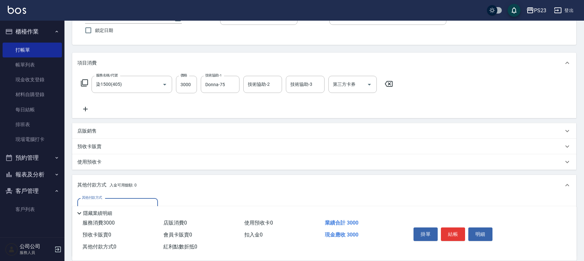
scroll to position [128, 0]
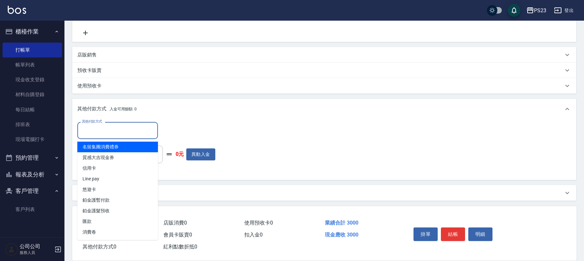
click at [138, 130] on input "其他付款方式" at bounding box center [117, 130] width 75 height 11
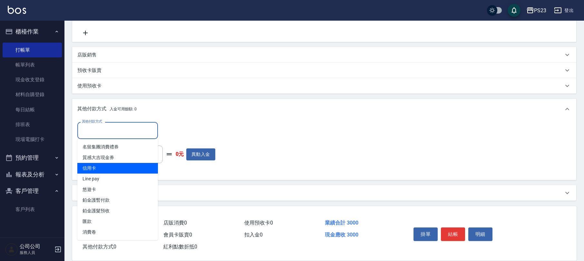
click at [127, 170] on span "信用卡" at bounding box center [117, 168] width 81 height 11
type input "信用卡"
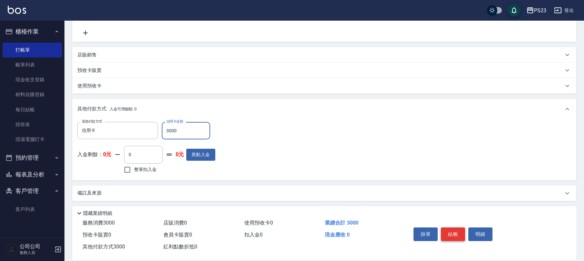
type input "3000"
click at [446, 232] on button "結帳" at bounding box center [453, 234] width 24 height 14
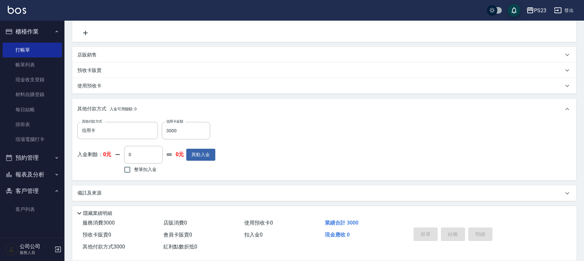
type input "[DATE] 17:47"
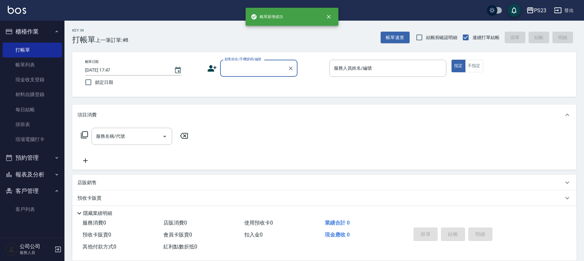
scroll to position [0, 0]
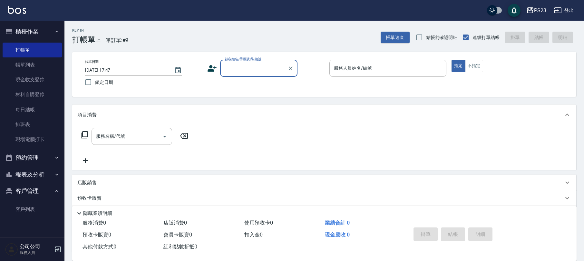
click at [43, 33] on button "櫃檯作業" at bounding box center [32, 31] width 59 height 17
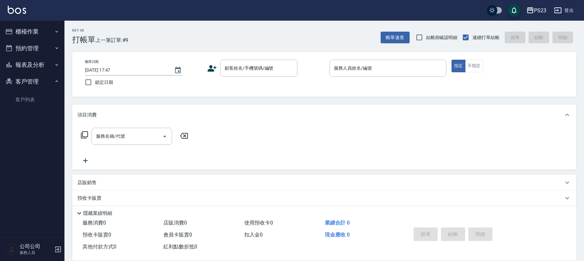
click at [44, 66] on button "報表及分析" at bounding box center [32, 64] width 59 height 17
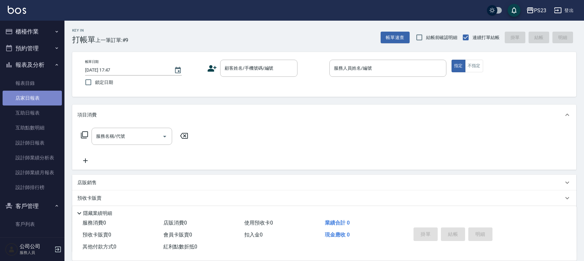
click at [39, 98] on link "店家日報表" at bounding box center [32, 98] width 59 height 15
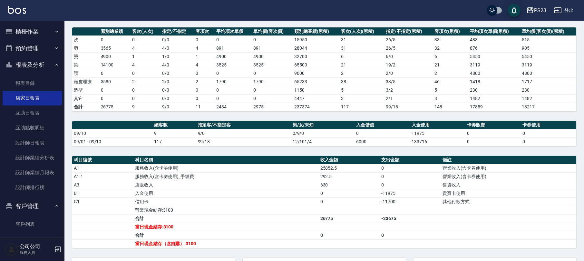
scroll to position [172, 0]
